Goal: Information Seeking & Learning: Learn about a topic

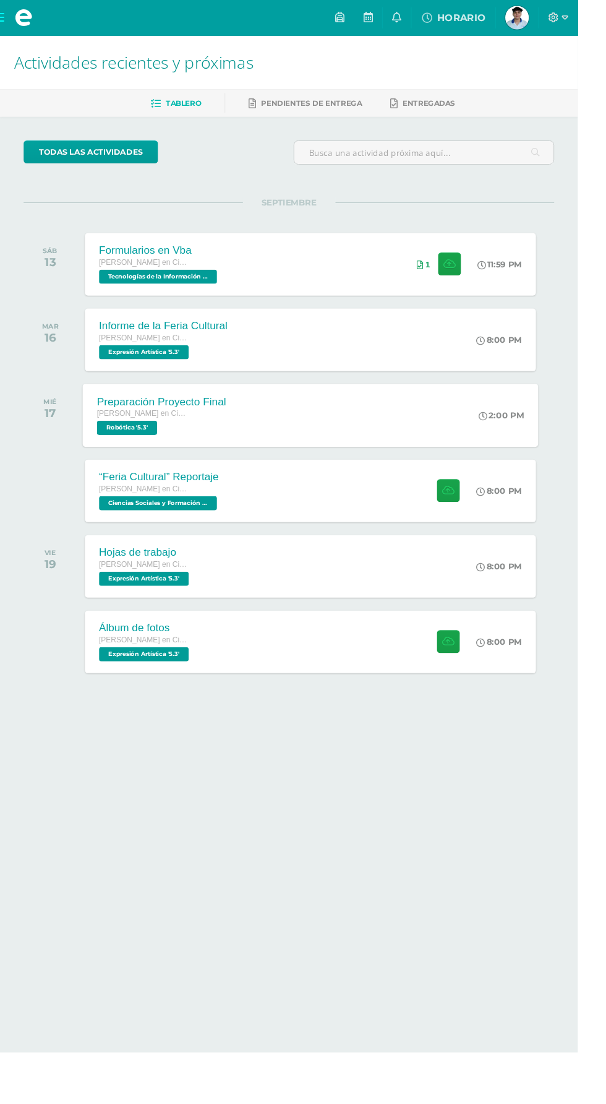
click at [233, 429] on div "[PERSON_NAME] en Ciencias y Letras" at bounding box center [169, 435] width 136 height 14
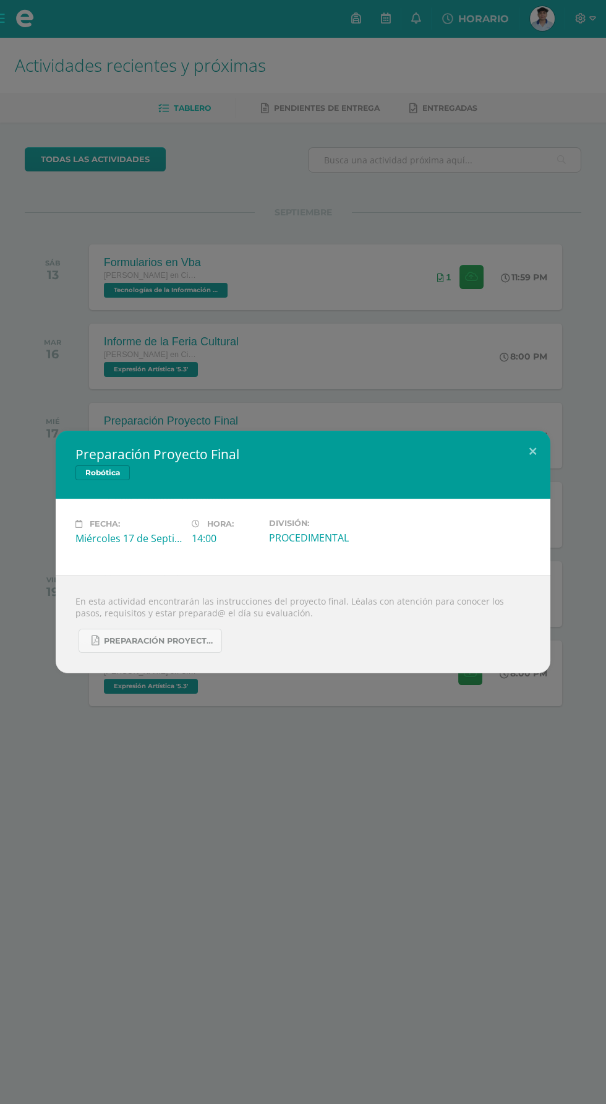
click at [42, 338] on div "Preparación Proyecto Final Robótica Fecha: [DATE] Hora: 14:00 División:" at bounding box center [303, 552] width 606 height 1104
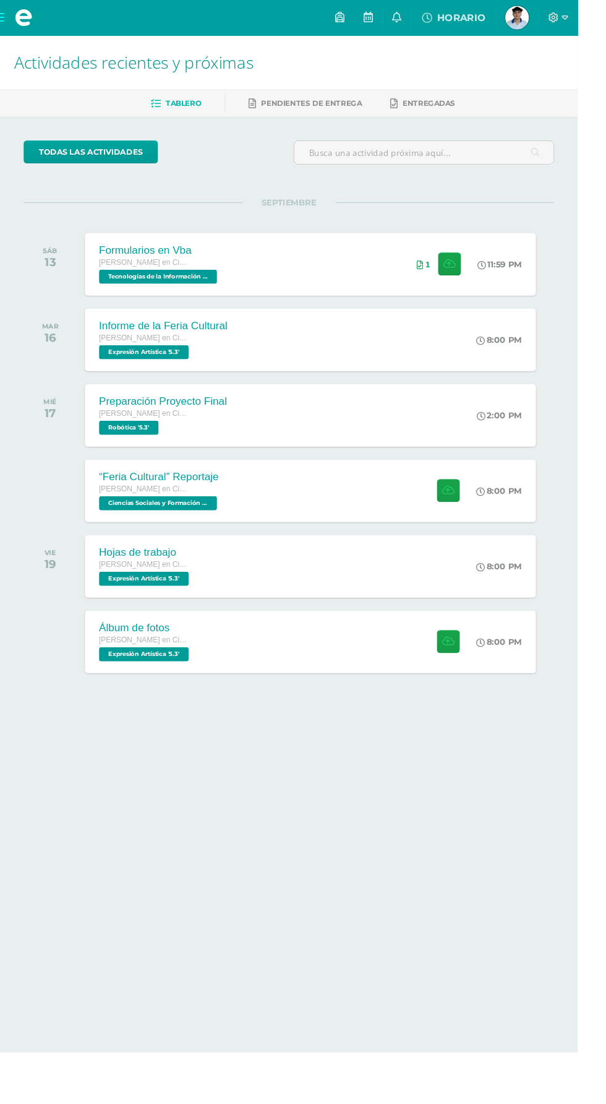
click at [32, 20] on span at bounding box center [24, 18] width 19 height 19
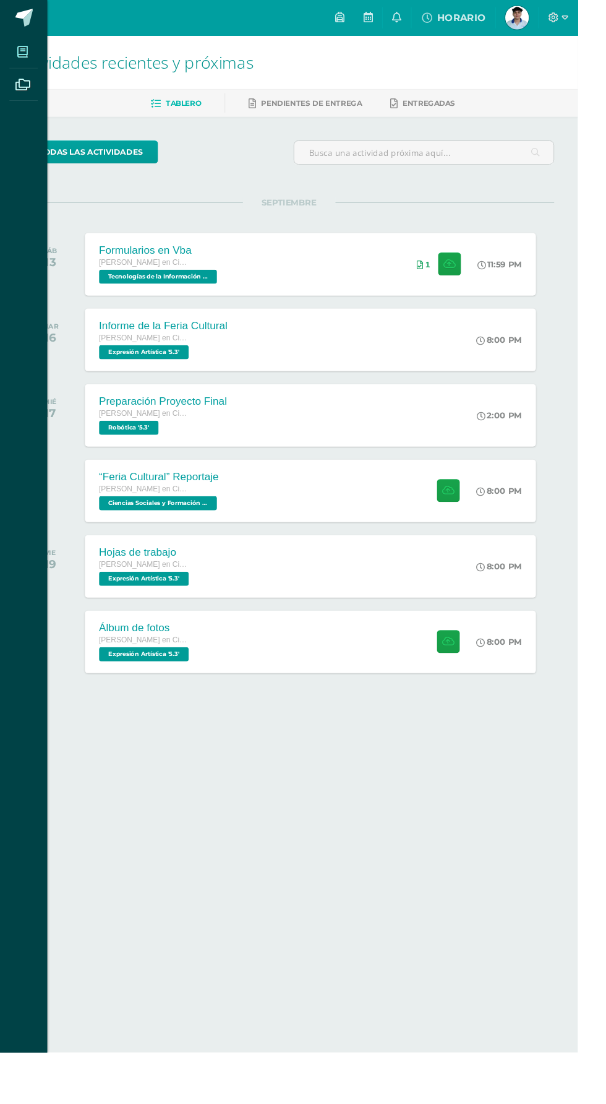
click at [28, 51] on icon at bounding box center [23, 54] width 11 height 12
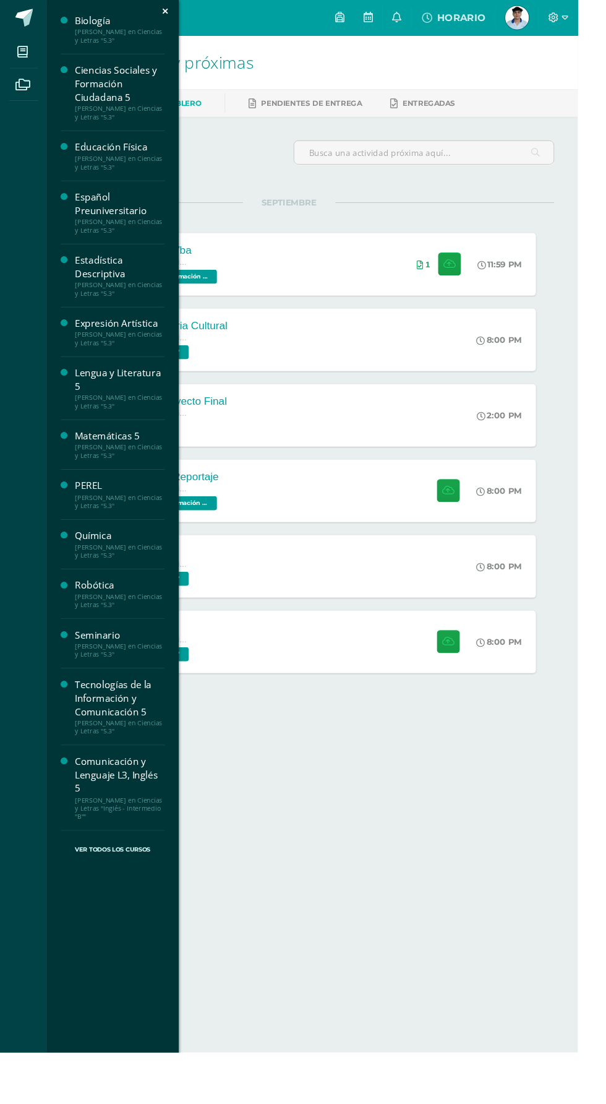
click at [90, 25] on div "Biología" at bounding box center [126, 22] width 94 height 14
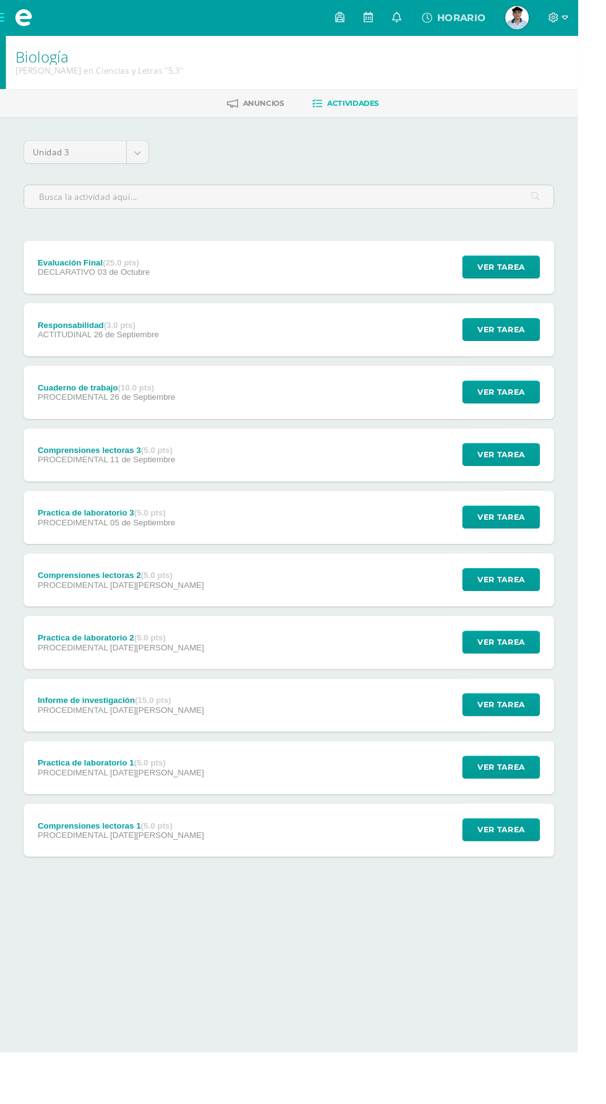
click at [348, 466] on div "Comprensiones lectoras 3 (5.0 pts) PROCEDIMENTAL 11 de Septiembre Ver tarea Com…" at bounding box center [303, 477] width 557 height 56
